Goal: Navigation & Orientation: Find specific page/section

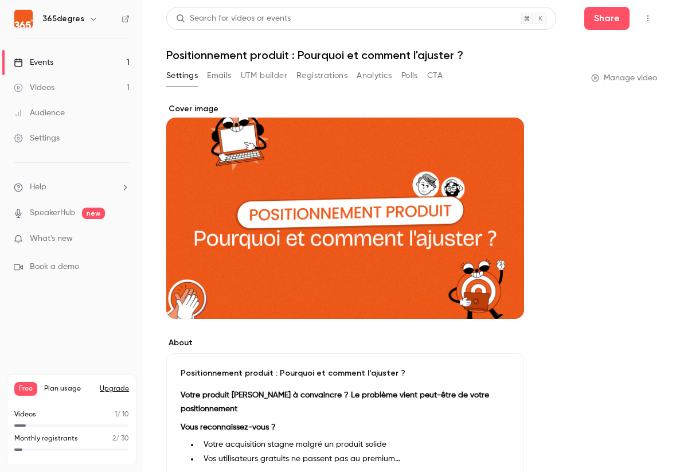
click at [303, 74] on button "Registrations" at bounding box center [321, 76] width 51 height 18
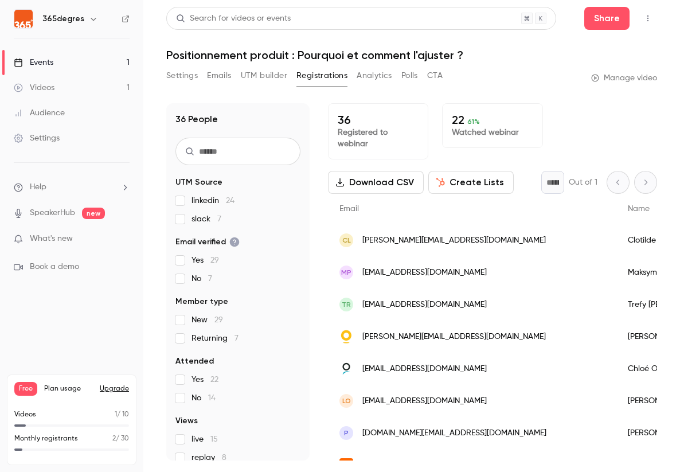
click at [47, 61] on div "Events" at bounding box center [34, 62] width 40 height 11
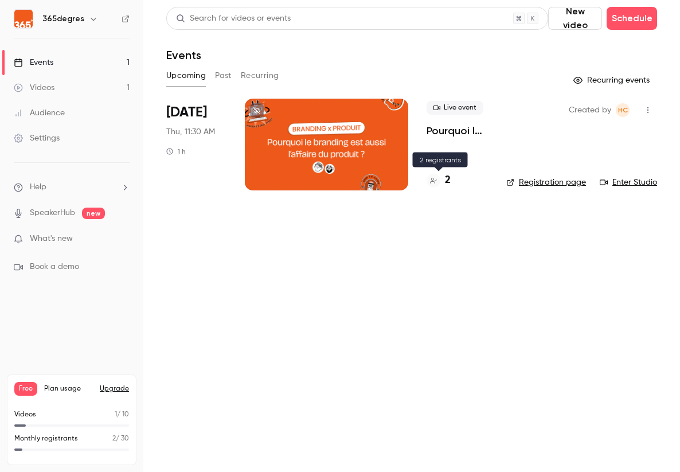
click at [448, 182] on h4 "2" at bounding box center [448, 180] width 6 height 15
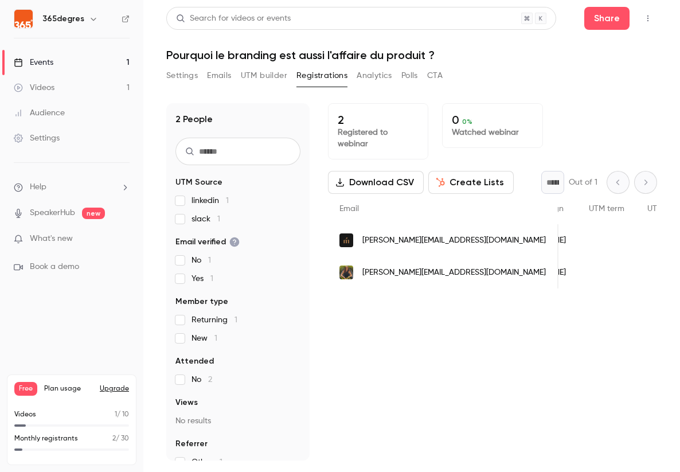
scroll to position [0, 748]
click at [372, 76] on button "Analytics" at bounding box center [375, 76] width 36 height 18
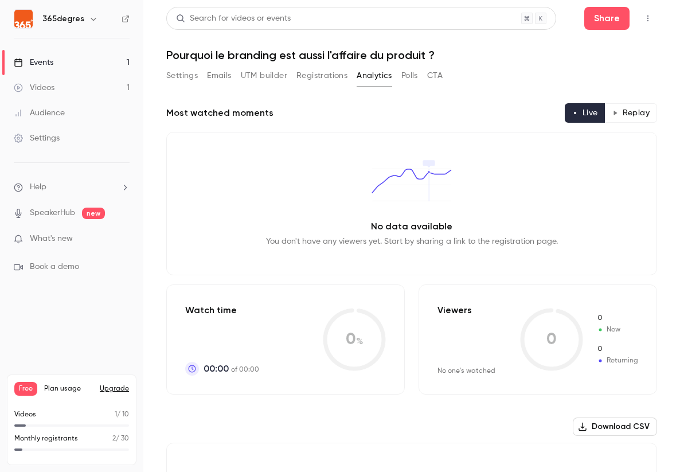
click at [184, 74] on button "Settings" at bounding box center [182, 76] width 32 height 18
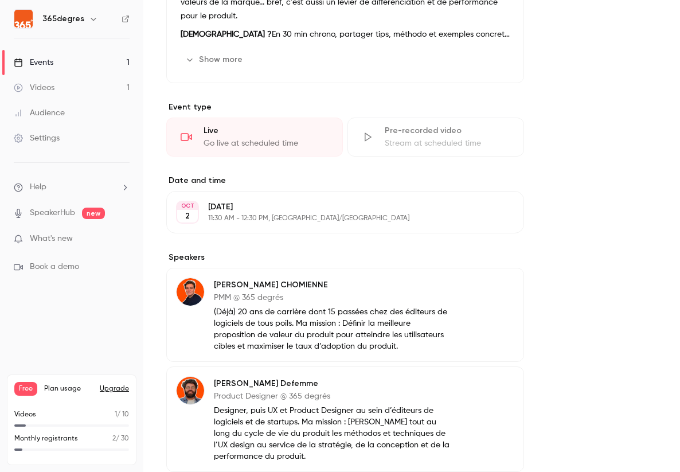
scroll to position [548, 0]
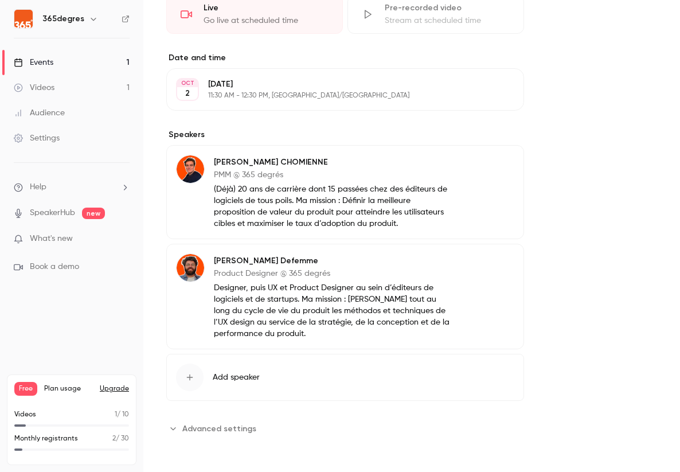
click at [209, 425] on span "Advanced settings" at bounding box center [219, 429] width 74 height 12
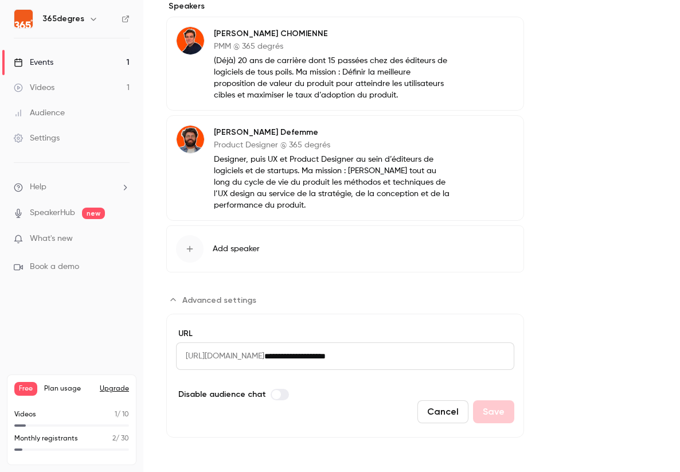
click at [52, 131] on link "Settings" at bounding box center [71, 138] width 143 height 25
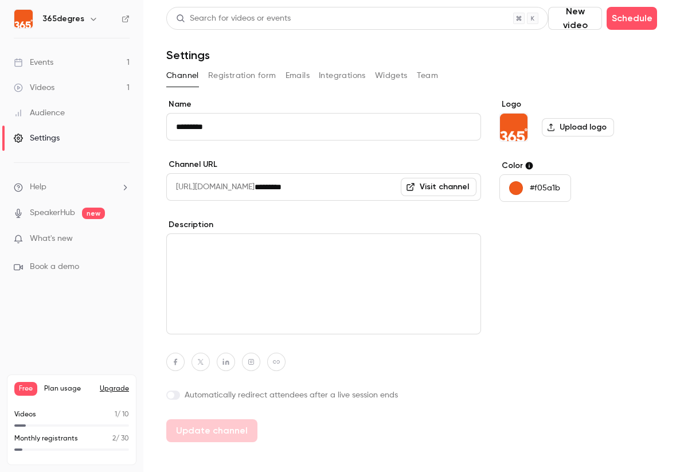
click at [244, 73] on button "Registration form" at bounding box center [242, 76] width 68 height 18
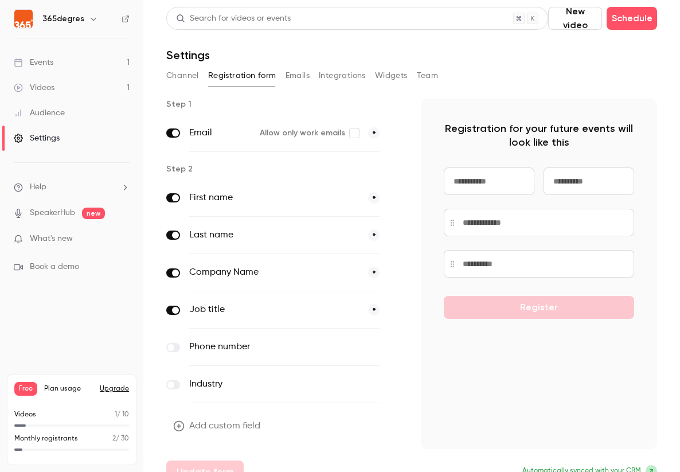
click at [93, 236] on p "What's new" at bounding box center [62, 239] width 97 height 12
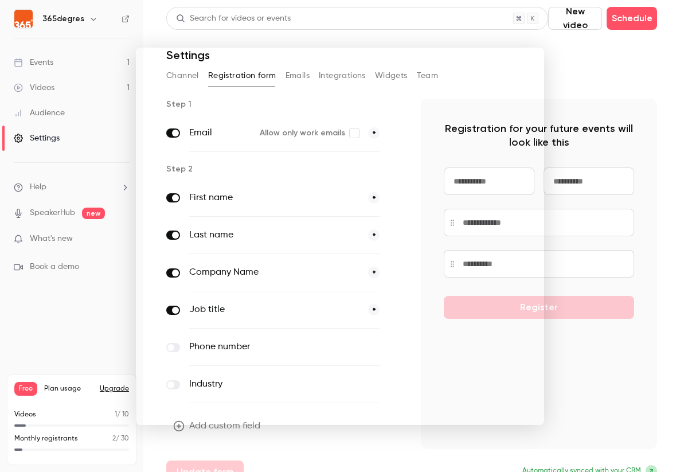
click at [71, 319] on div at bounding box center [340, 236] width 680 height 472
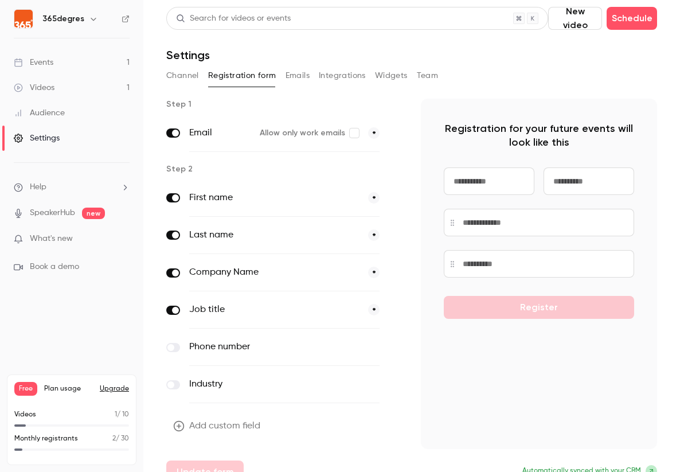
click at [26, 79] on link "Videos 1" at bounding box center [71, 87] width 143 height 25
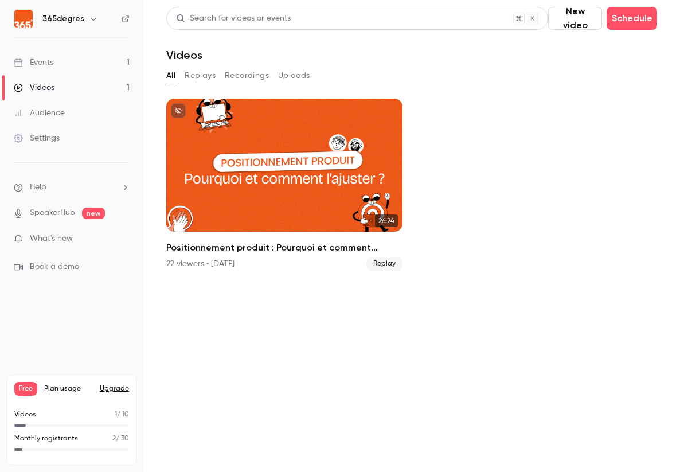
click at [72, 58] on link "Events 1" at bounding box center [71, 62] width 143 height 25
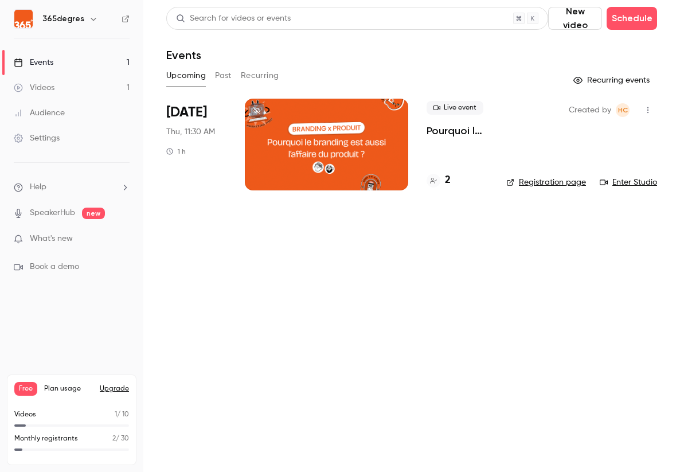
click at [224, 72] on button "Past" at bounding box center [223, 76] width 17 height 18
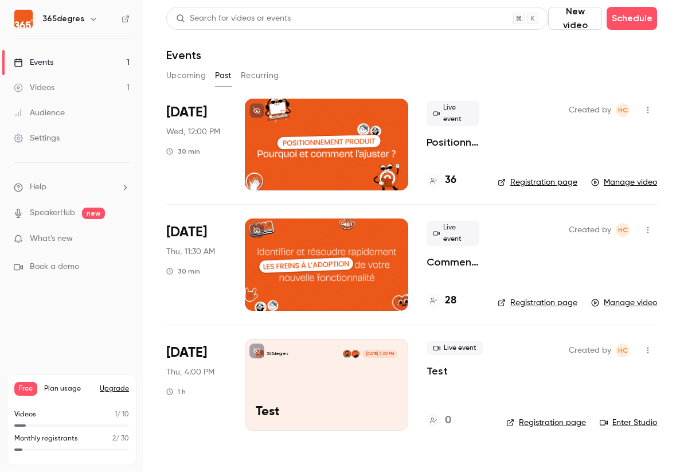
click at [180, 72] on button "Upcoming" at bounding box center [186, 76] width 40 height 18
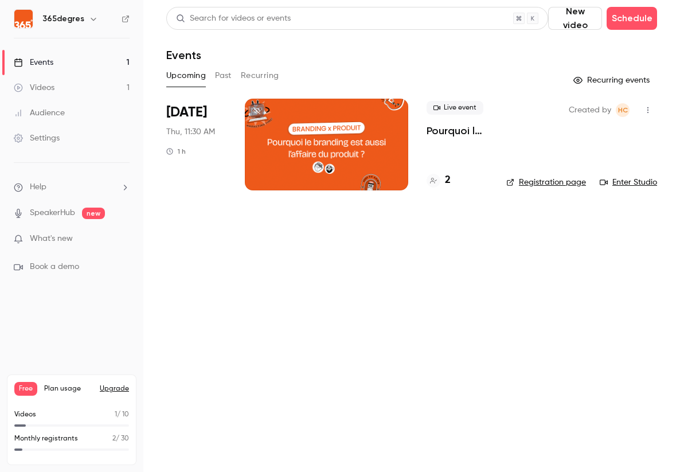
click at [299, 150] on div at bounding box center [326, 145] width 163 height 92
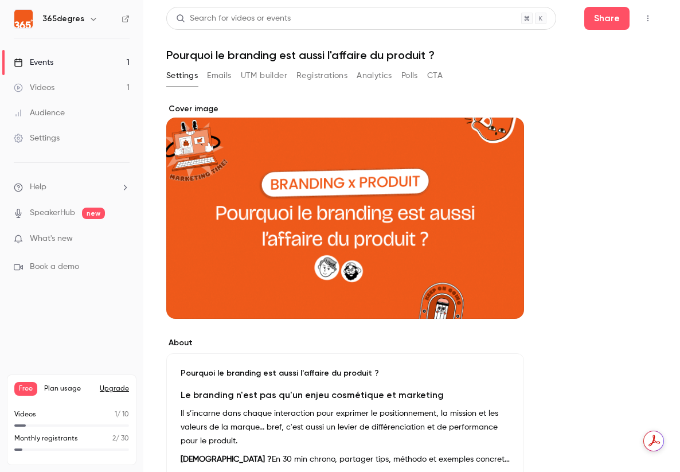
click at [370, 74] on button "Analytics" at bounding box center [375, 76] width 36 height 18
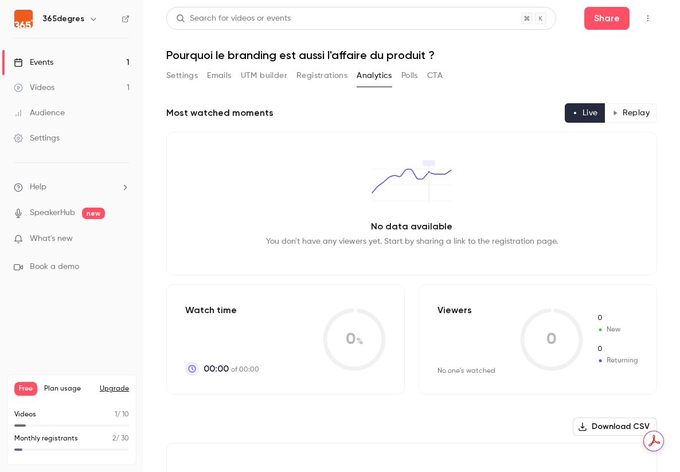
click at [318, 83] on button "Registrations" at bounding box center [321, 76] width 51 height 18
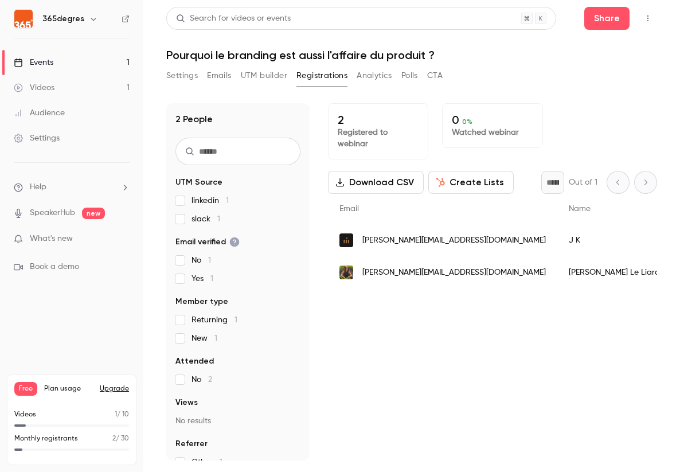
click at [434, 77] on button "CTA" at bounding box center [434, 76] width 15 height 18
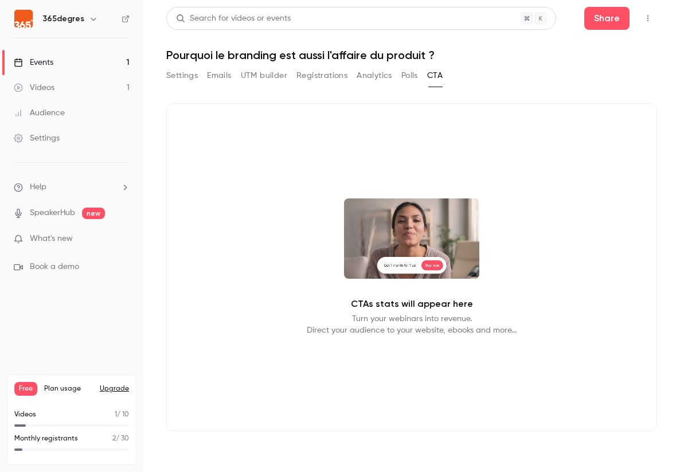
click at [409, 80] on button "Polls" at bounding box center [409, 76] width 17 height 18
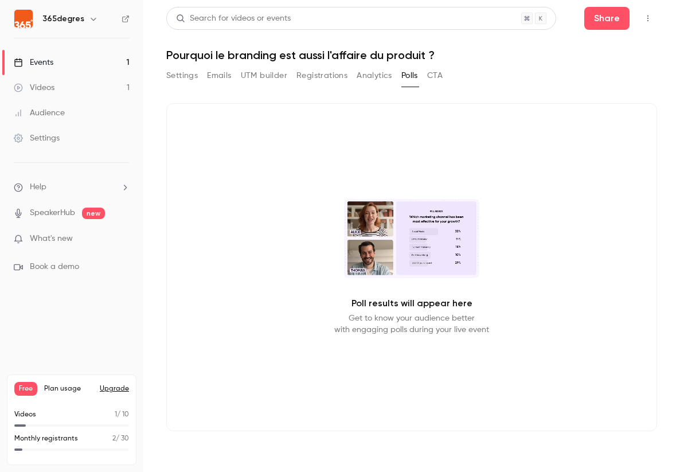
click at [384, 76] on button "Analytics" at bounding box center [375, 76] width 36 height 18
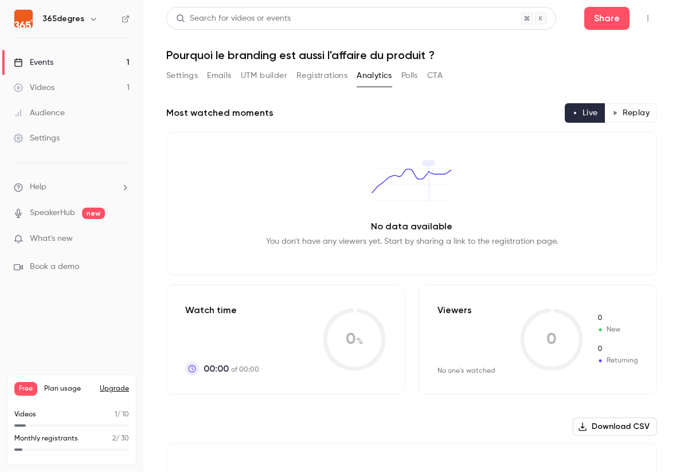
click at [269, 77] on button "UTM builder" at bounding box center [264, 76] width 46 height 18
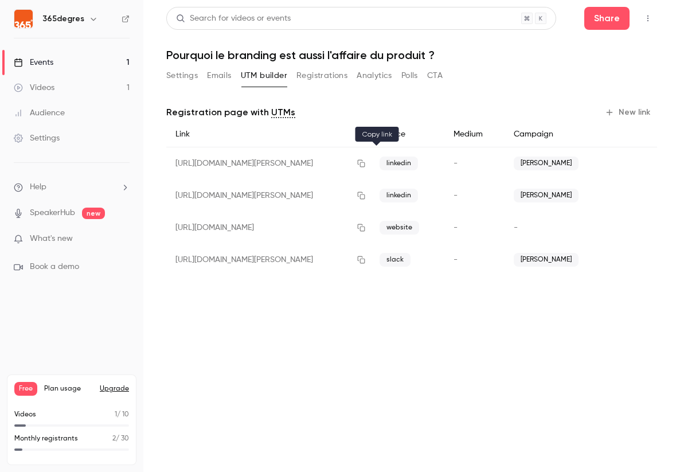
click at [365, 162] on icon "button" at bounding box center [361, 163] width 7 height 7
